Goal: Find specific page/section: Find specific page/section

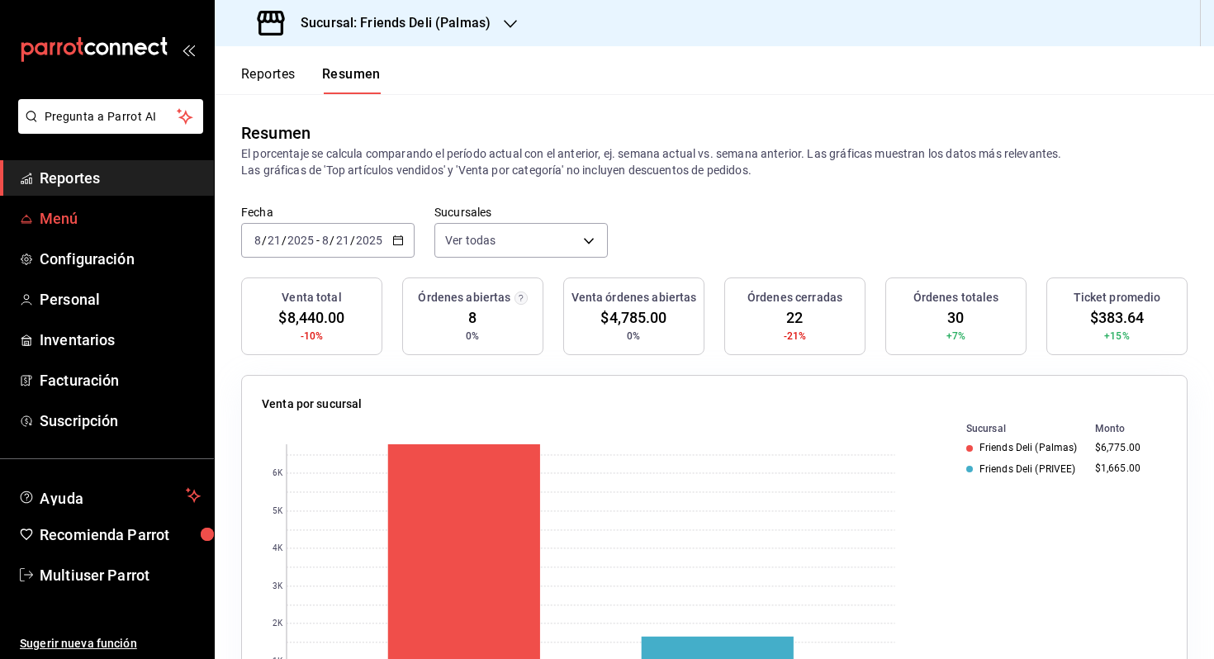
click at [126, 215] on span "Menú" at bounding box center [120, 218] width 161 height 22
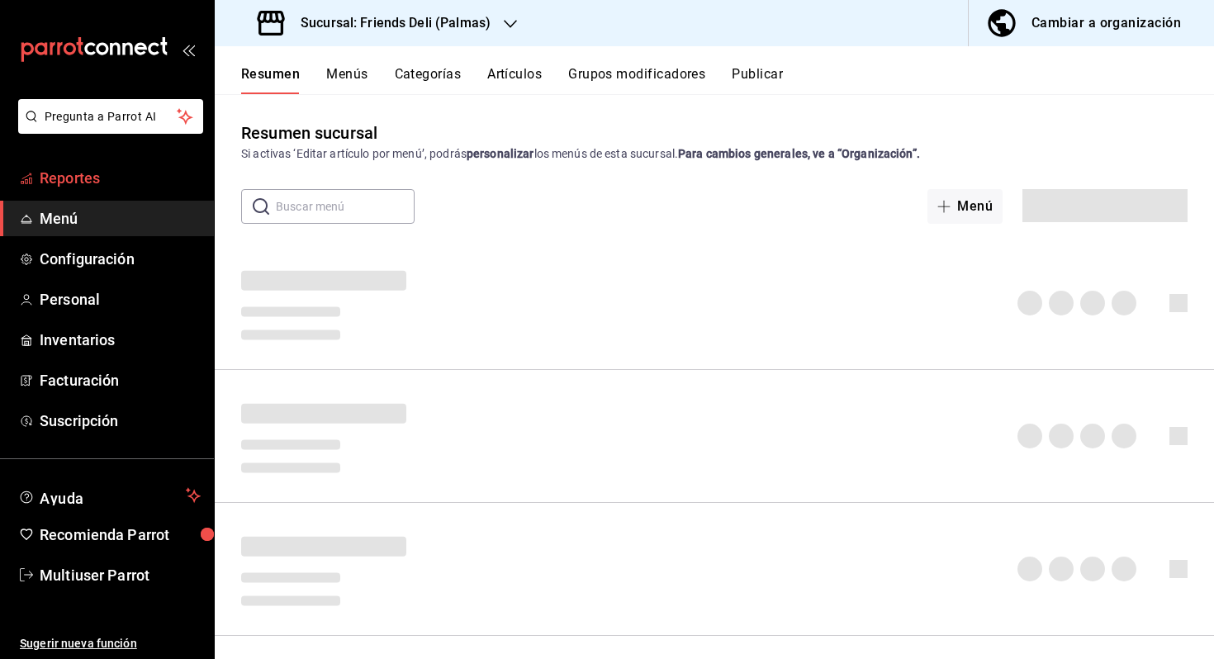
click at [107, 179] on span "Reportes" at bounding box center [120, 178] width 161 height 22
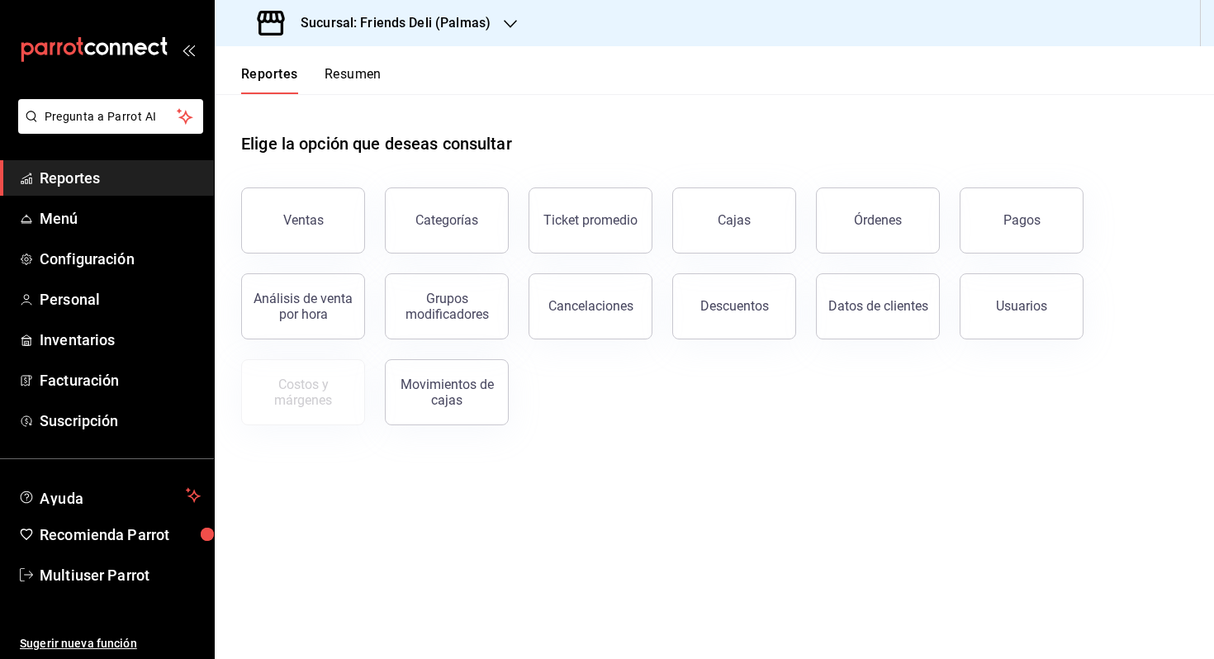
click at [359, 82] on button "Resumen" at bounding box center [353, 80] width 57 height 28
